Goal: Task Accomplishment & Management: Use online tool/utility

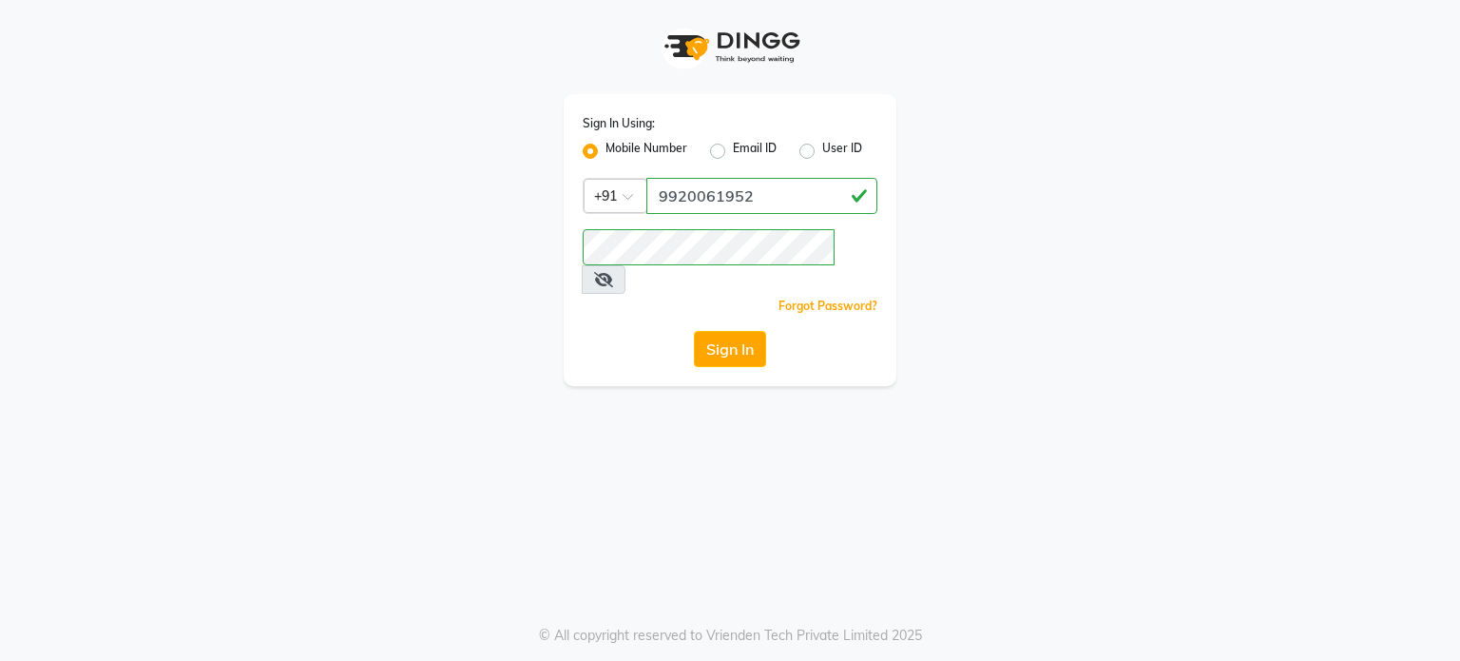
click at [745, 331] on button "Sign In" at bounding box center [730, 349] width 72 height 36
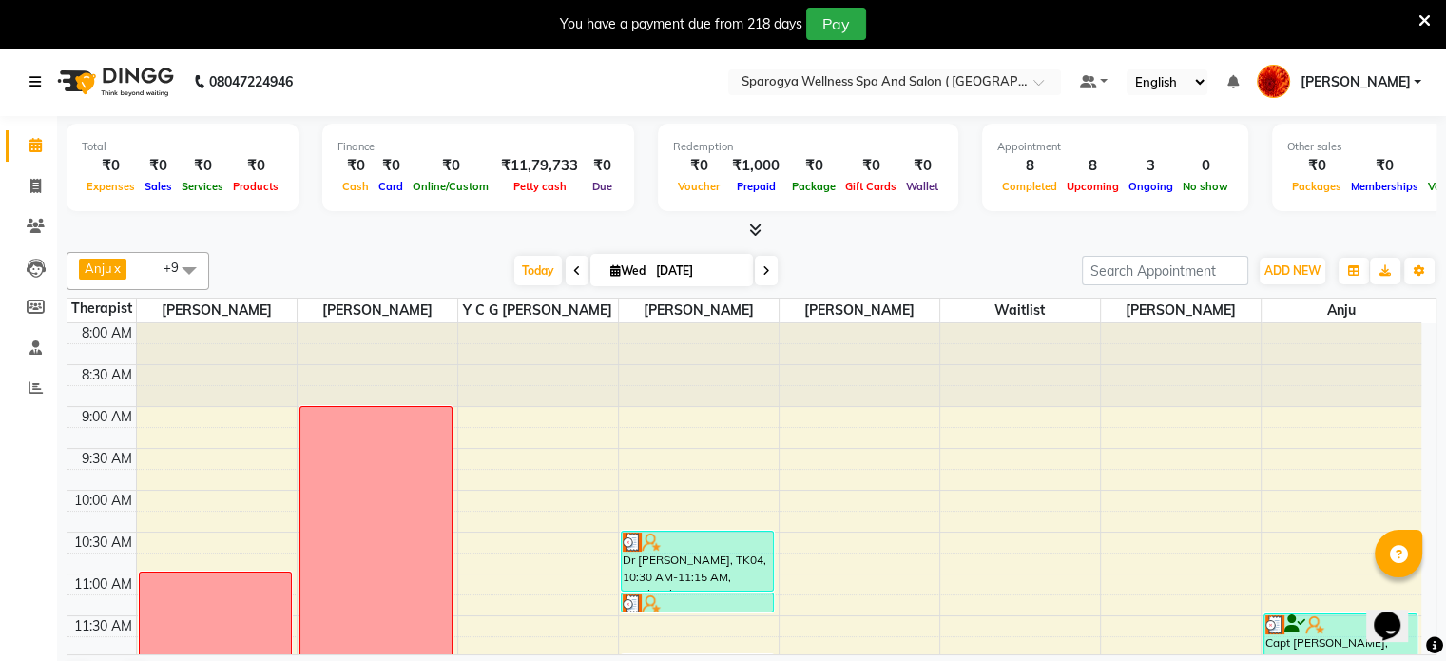
drag, startPoint x: 27, startPoint y: 80, endPoint x: 39, endPoint y: 80, distance: 12.4
click at [27, 80] on div "08047224946" at bounding box center [161, 81] width 292 height 53
click at [38, 85] on icon at bounding box center [34, 81] width 11 height 13
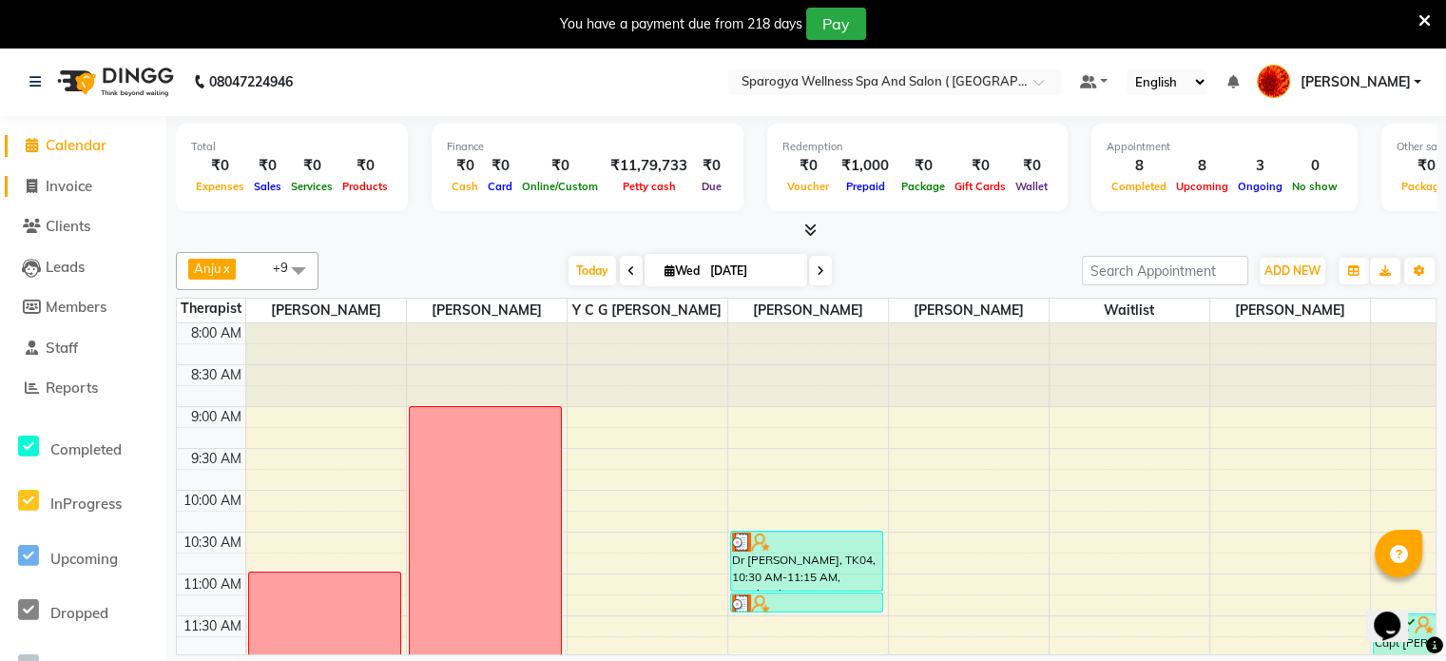
click at [82, 189] on span "Invoice" at bounding box center [69, 186] width 47 height 18
select select "service"
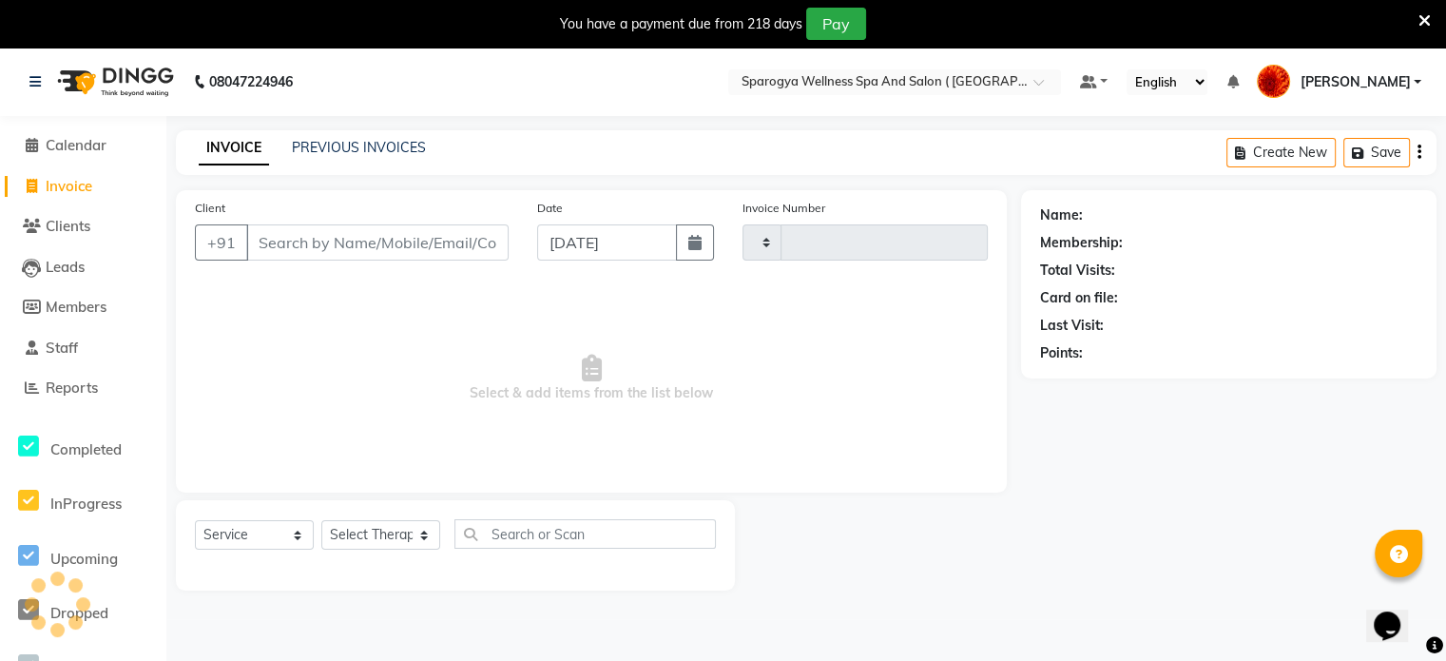
type input "2642"
select select "4292"
click at [317, 152] on link "PREVIOUS INVOICES" at bounding box center [359, 147] width 134 height 17
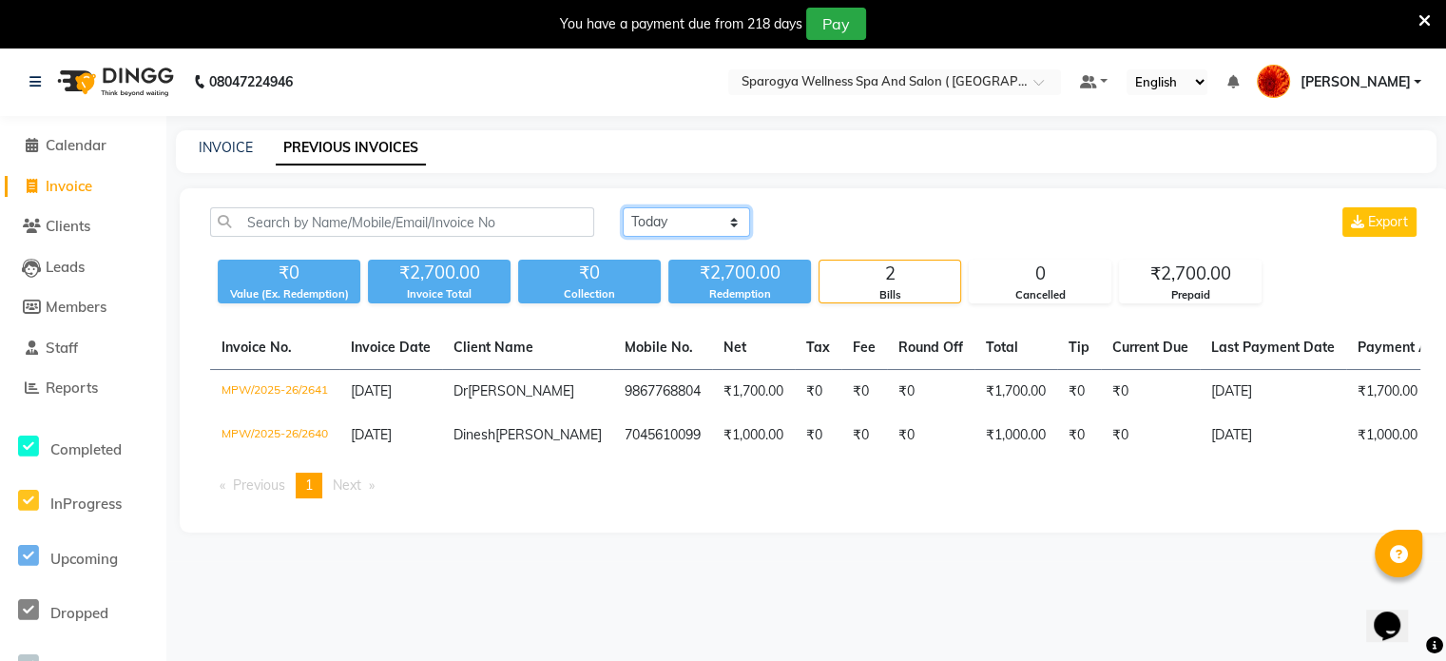
click at [663, 211] on select "[DATE] [DATE] Custom Range" at bounding box center [686, 221] width 127 height 29
click at [623, 207] on select "[DATE] [DATE] Custom Range" at bounding box center [686, 221] width 127 height 29
click at [655, 213] on select "[DATE] [DATE] Custom Range" at bounding box center [686, 221] width 127 height 29
click at [623, 207] on select "[DATE] [DATE] Custom Range" at bounding box center [686, 221] width 127 height 29
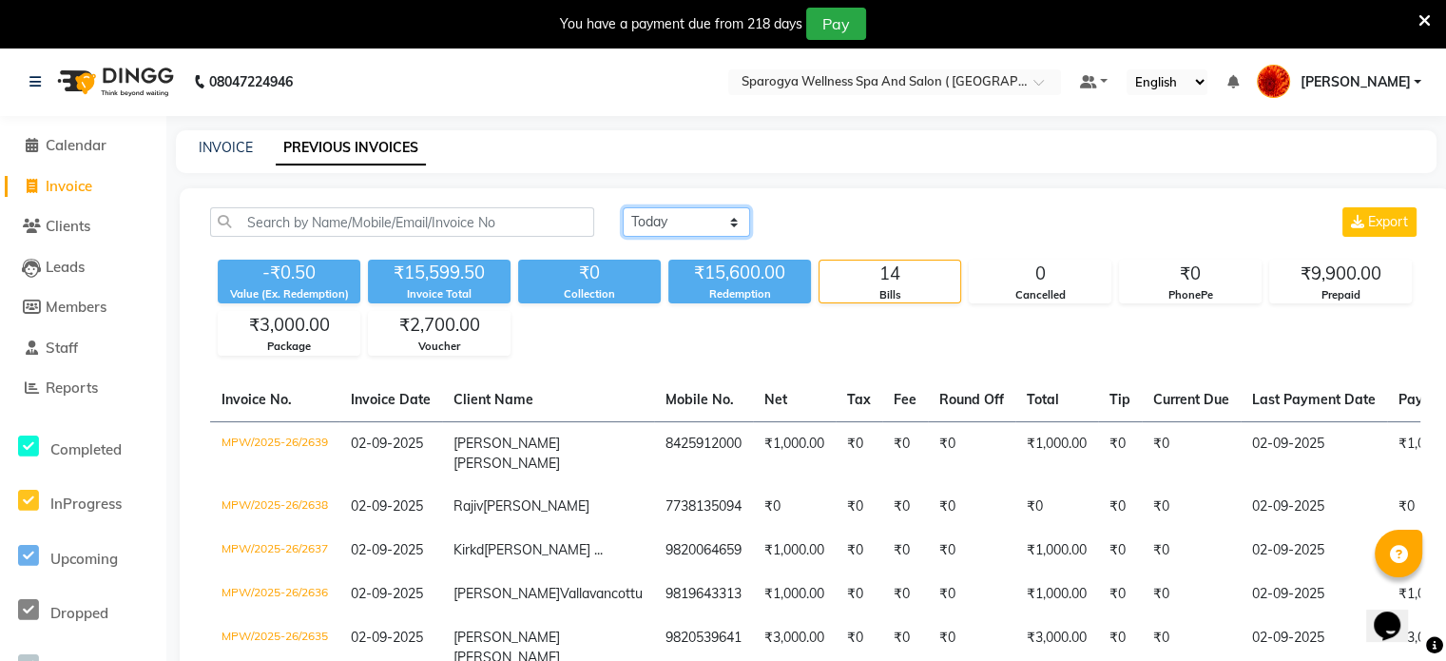
click at [669, 222] on select "[DATE] [DATE] Custom Range" at bounding box center [686, 221] width 127 height 29
select select "[DATE]"
click at [623, 207] on select "[DATE] [DATE] Custom Range" at bounding box center [686, 221] width 127 height 29
